Goal: Check status

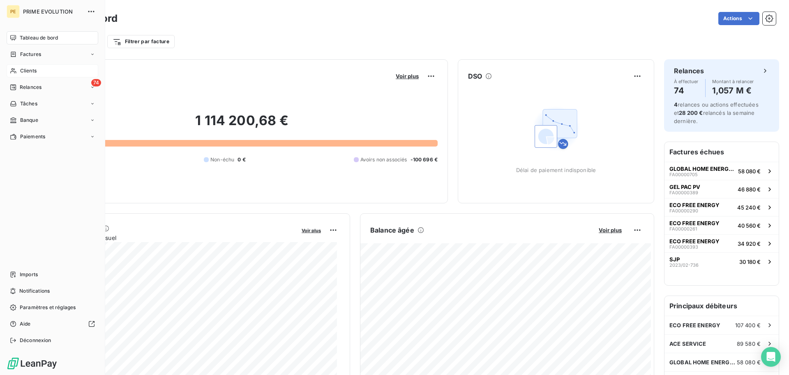
click at [14, 68] on icon at bounding box center [13, 70] width 7 height 7
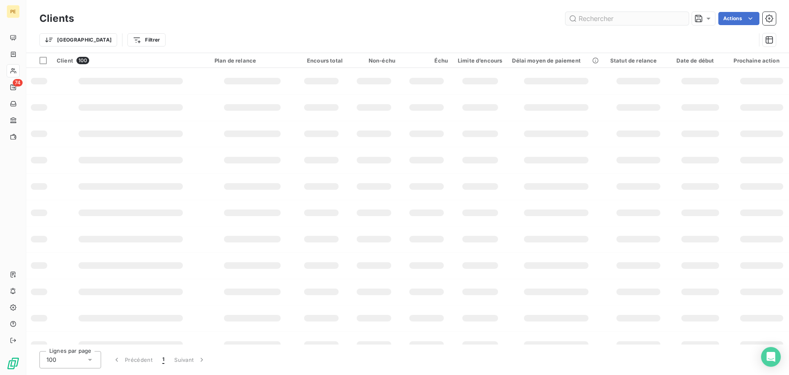
click at [634, 20] on input "text" at bounding box center [627, 18] width 123 height 13
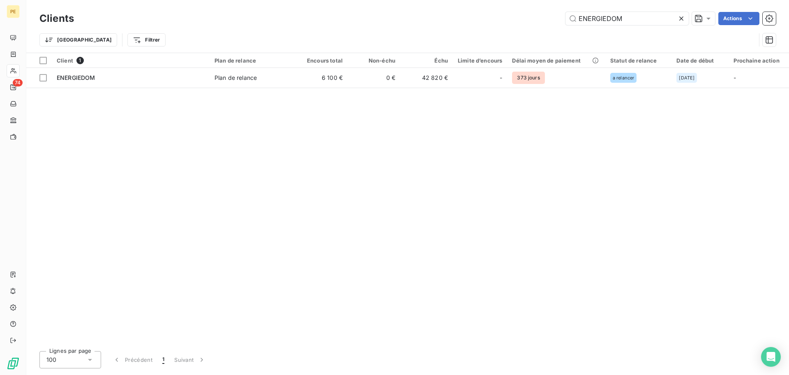
type input "ENERGIEDOM"
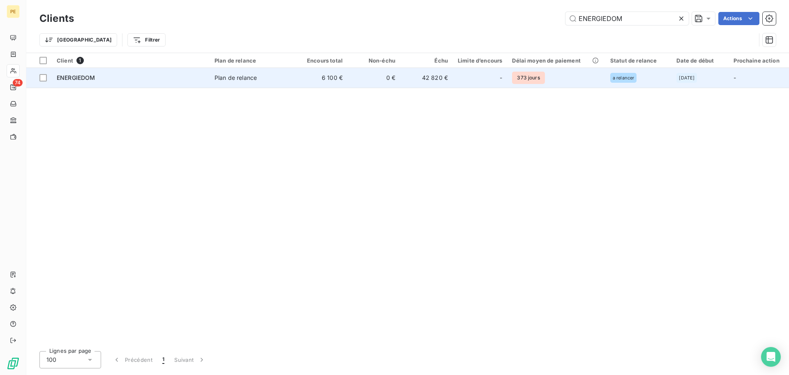
click at [300, 84] on td "6 100 €" at bounding box center [321, 78] width 53 height 20
